Goal: Transaction & Acquisition: Subscribe to service/newsletter

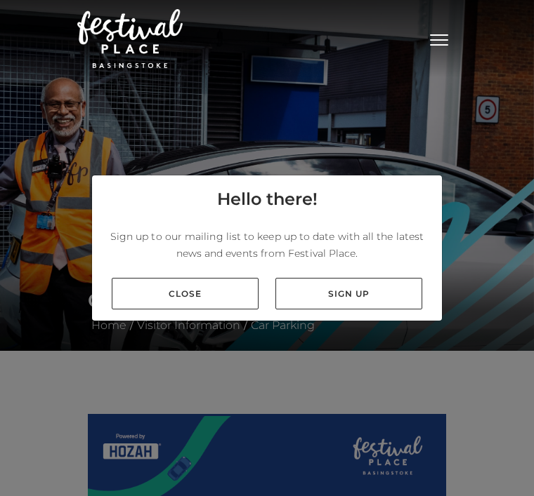
click at [352, 310] on link "Sign up" at bounding box center [348, 294] width 147 height 32
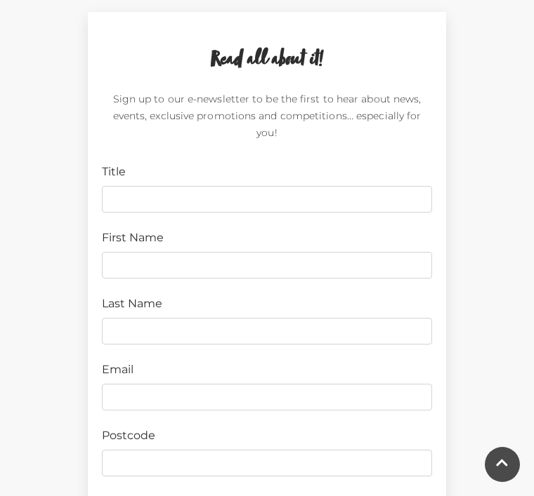
scroll to position [414, 0]
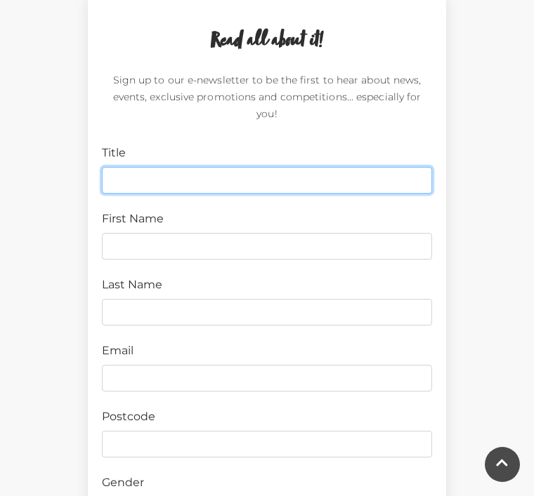
click at [131, 173] on input "Title" at bounding box center [267, 180] width 330 height 27
type input "Ms"
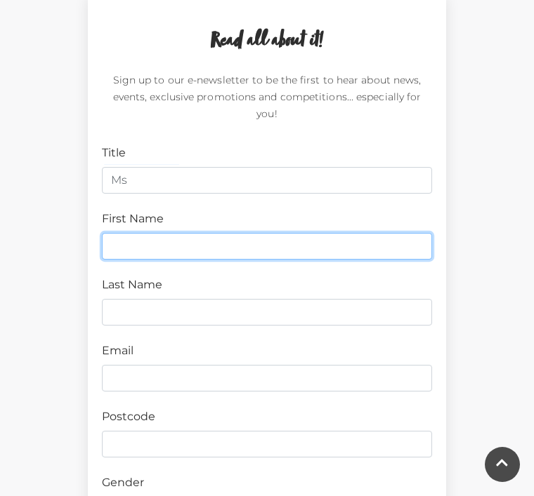
click at [141, 233] on input "First Name" at bounding box center [267, 246] width 330 height 27
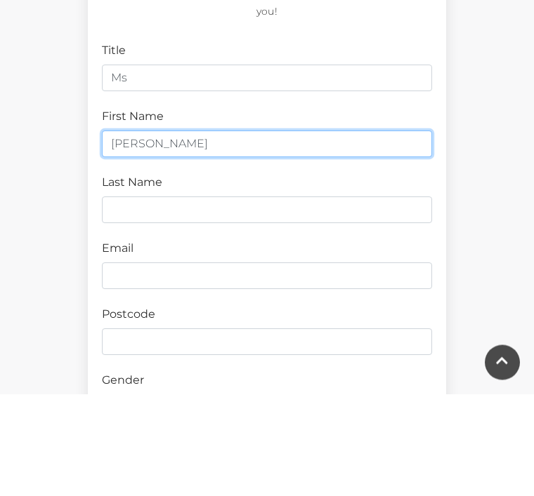
type input "Terri"
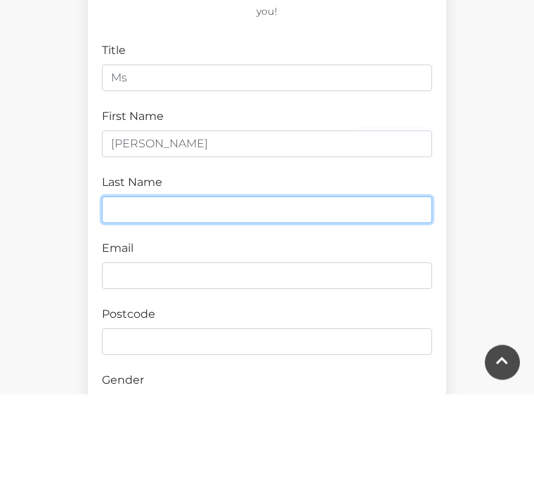
click at [149, 299] on input "Last Name" at bounding box center [267, 312] width 330 height 27
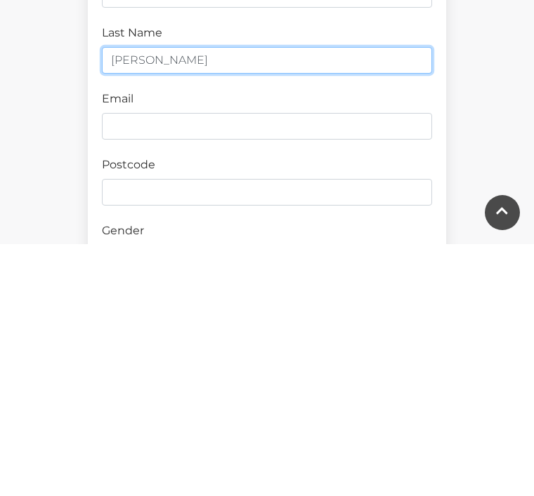
type input "Sumner"
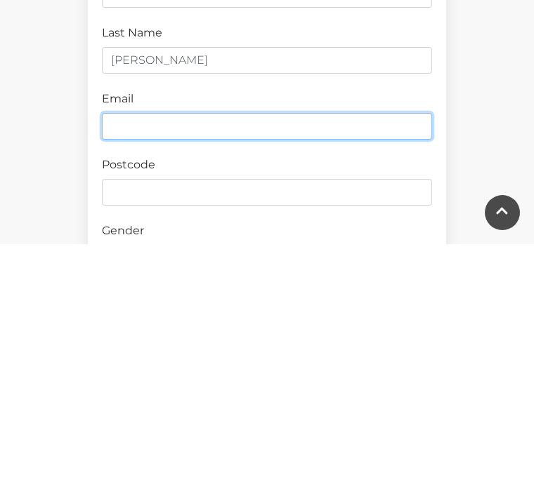
click at [119, 365] on input "Email" at bounding box center [267, 378] width 330 height 27
type input "terrisumner3@gmail.com"
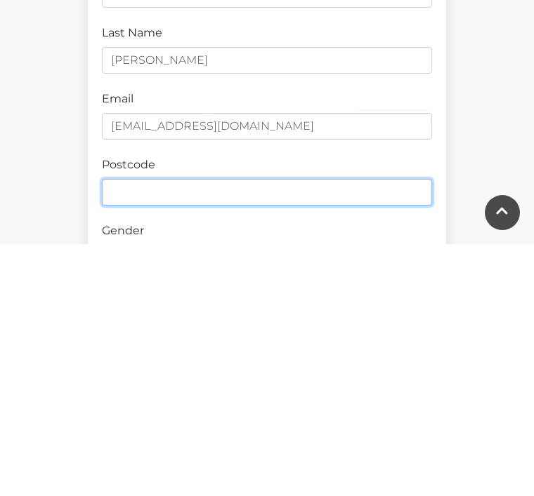
click at [138, 431] on input "Postcode" at bounding box center [267, 444] width 330 height 27
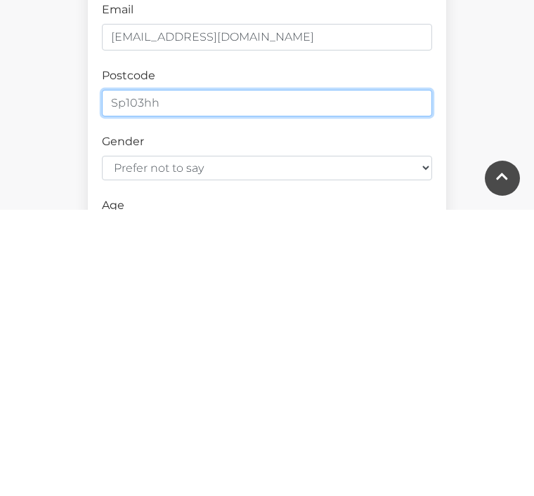
scroll to position [472, 0]
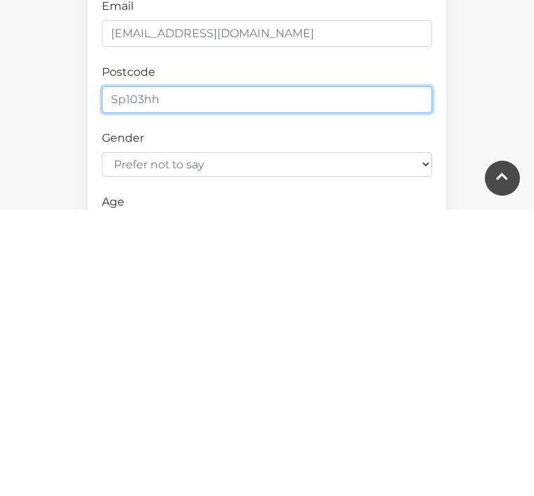
type input "Sp103hh"
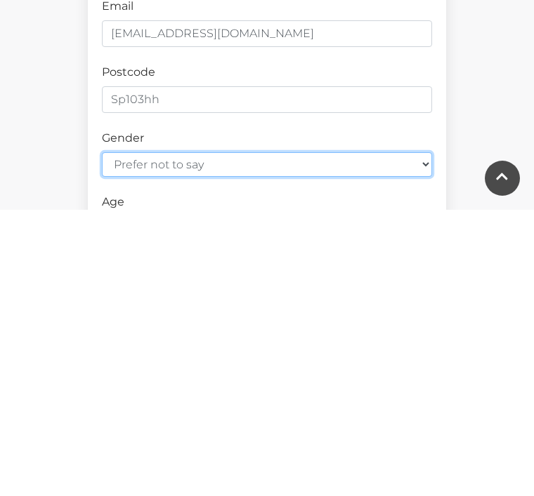
click at [270, 439] on select "Prefer not to say Female Male" at bounding box center [267, 451] width 330 height 25
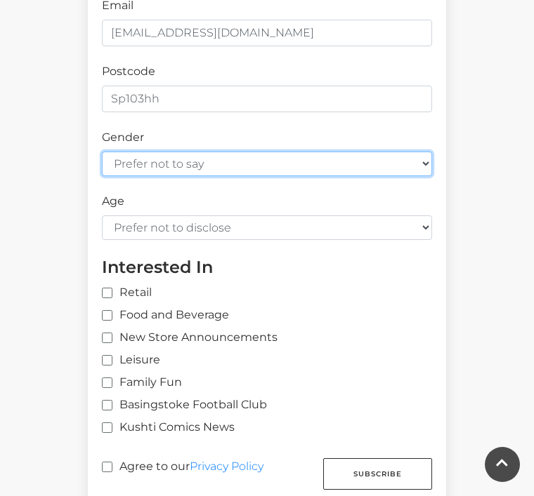
select select "female"
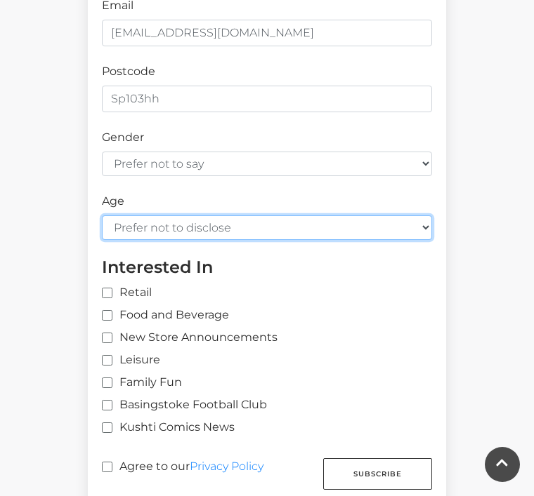
click at [270, 216] on select "Prefer not to disclose Under 18 18-24 25-34 35-44 45-54 55-64 65+" at bounding box center [267, 228] width 330 height 25
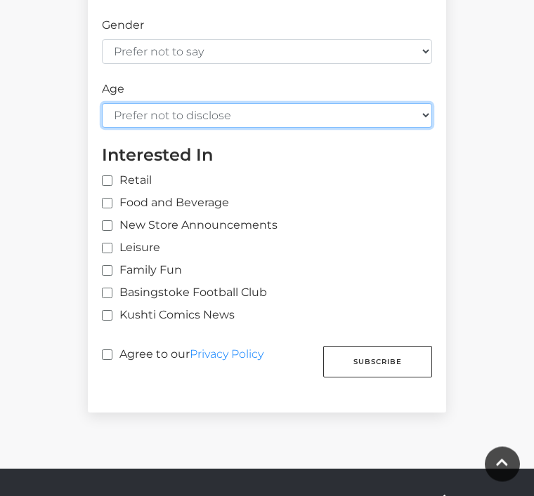
scroll to position [880, 0]
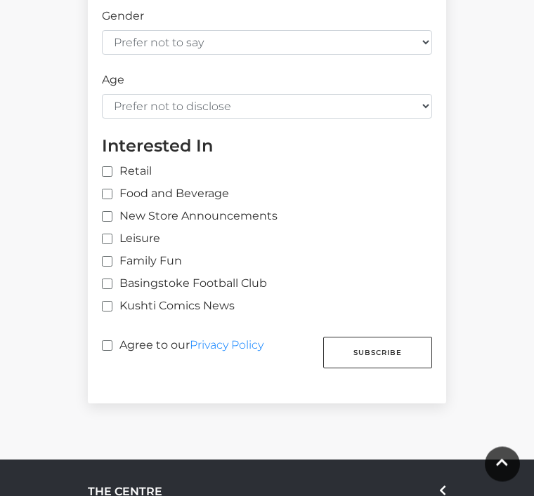
click at [110, 258] on input "Family Fun" at bounding box center [106, 262] width 9 height 9
checkbox input "true"
click at [106, 235] on input "Leisure" at bounding box center [106, 239] width 9 height 9
checkbox input "true"
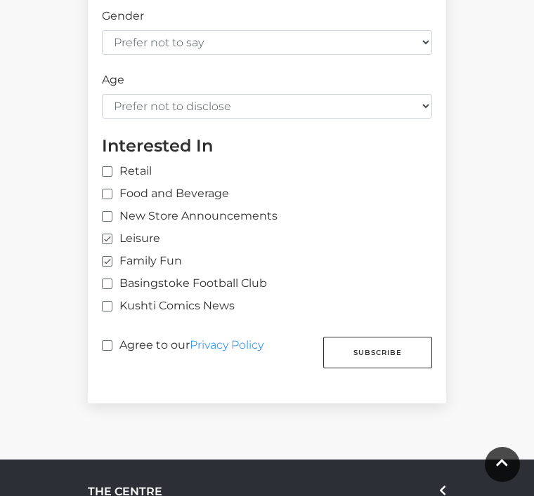
click at [106, 213] on input "New Store Announcements" at bounding box center [106, 217] width 9 height 9
checkbox input "true"
click at [110, 190] on input "Food and Beverage" at bounding box center [106, 194] width 9 height 9
checkbox input "true"
click at [112, 168] on input "Retail" at bounding box center [277, 172] width 351 height 9
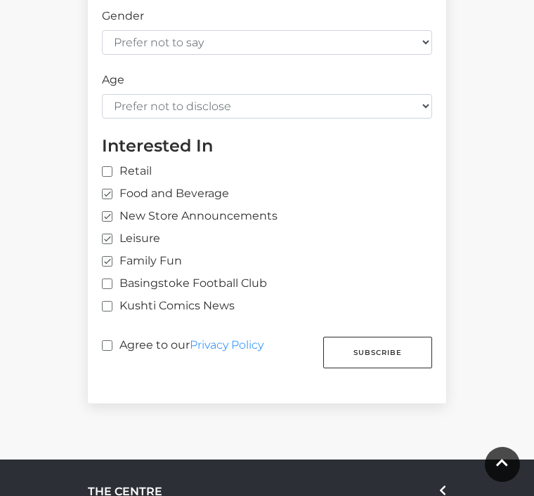
checkbox input "true"
click at [406, 337] on button "Subscribe" at bounding box center [377, 353] width 109 height 32
click at [117, 337] on label "Agree to our Privacy Policy" at bounding box center [182, 350] width 161 height 26
click at [111, 342] on input "Agree to our Privacy Policy" at bounding box center [106, 346] width 9 height 9
checkbox input "true"
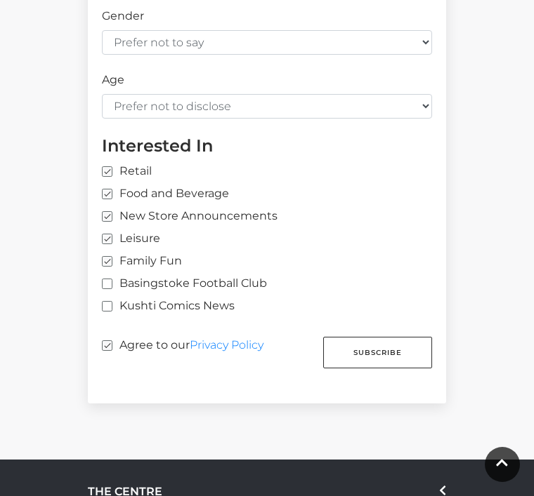
click at [396, 337] on button "Subscribe" at bounding box center [377, 353] width 109 height 32
